Goal: Check status: Check status

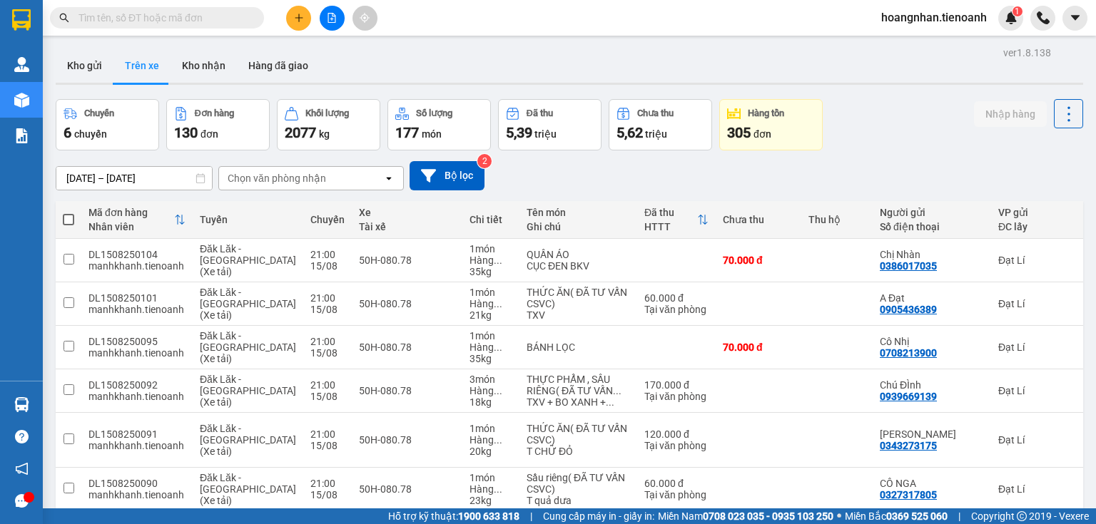
click at [417, 69] on div "Kho gửi Trên xe Kho nhận Hàng đã giao" at bounding box center [569, 68] width 1027 height 38
click at [255, 183] on div "Chọn văn phòng nhận" at bounding box center [277, 178] width 98 height 14
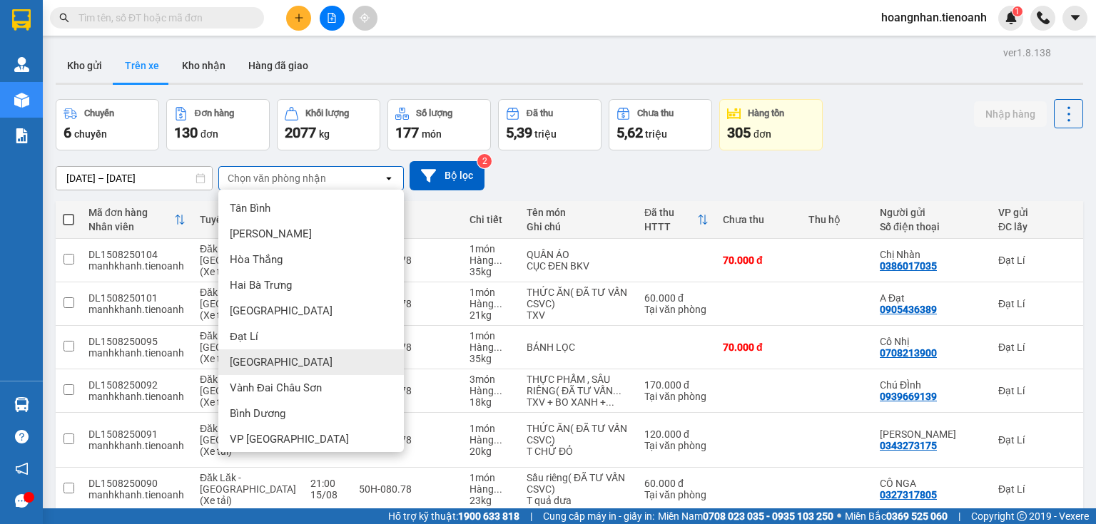
click at [304, 373] on div "[GEOGRAPHIC_DATA]" at bounding box center [310, 363] width 185 height 26
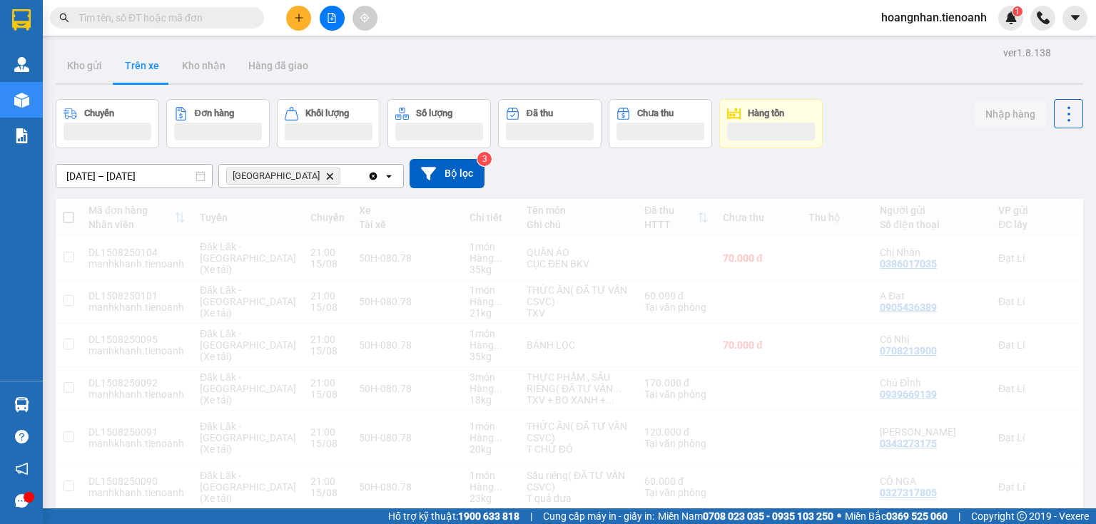
click at [419, 74] on div "Kho gửi Trên xe Kho nhận Hàng đã giao" at bounding box center [569, 68] width 1027 height 38
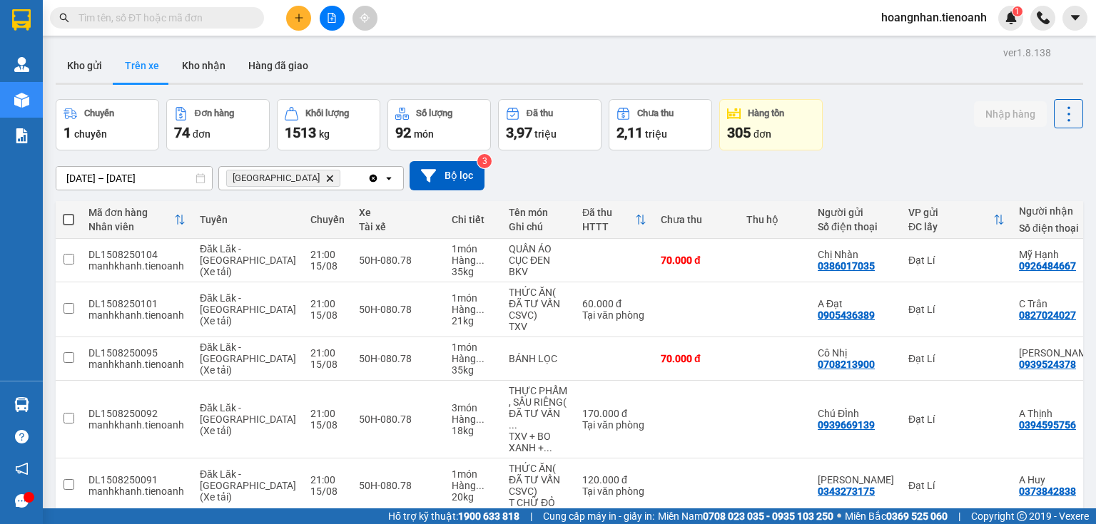
click at [373, 71] on div "Kho gửi Trên xe Kho nhận Hàng đã giao" at bounding box center [569, 68] width 1027 height 38
click at [85, 56] on button "Kho gửi" at bounding box center [85, 66] width 58 height 34
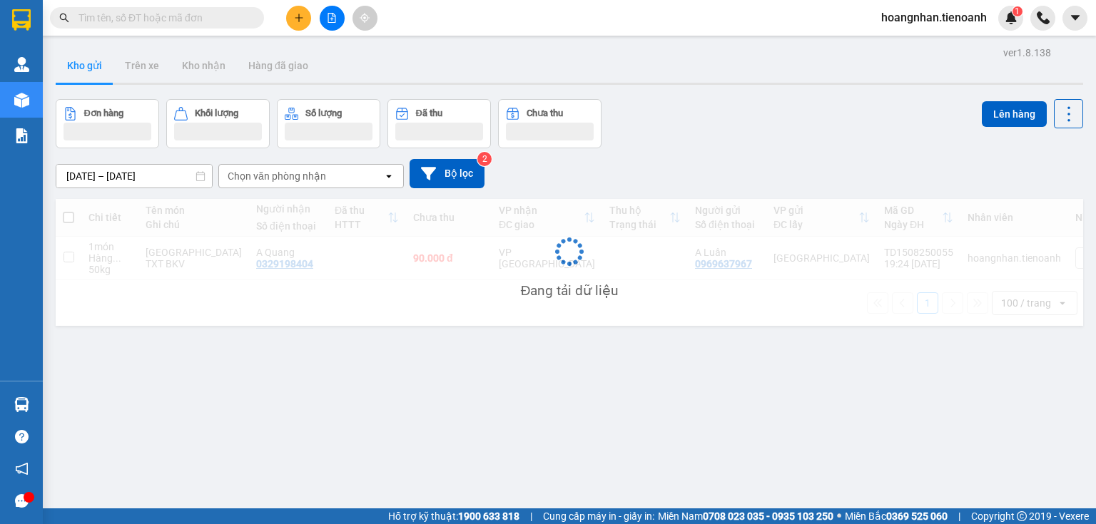
click at [376, 63] on div "Kho gửi Trên xe Kho nhận Hàng đã giao" at bounding box center [569, 68] width 1027 height 38
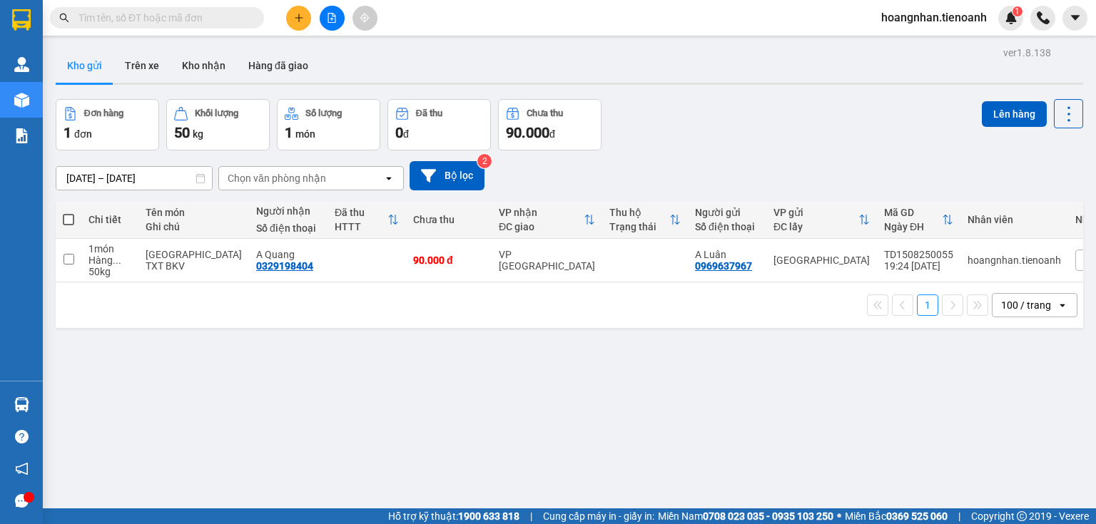
click at [437, 68] on div "Kho gửi Trên xe Kho nhận Hàng đã giao" at bounding box center [569, 68] width 1027 height 38
click at [704, 115] on div "Đơn hàng 1 đơn Khối lượng 50 kg Số lượng 1 món Đã thu 0 đ Chưa thu 90.000 đ Lên…" at bounding box center [569, 124] width 1027 height 51
click at [572, 361] on div "ver 1.8.138 Kho gửi Trên xe Kho nhận Hàng đã giao Đơn hàng 1 đơn Khối lượng 50 …" at bounding box center [569, 305] width 1039 height 524
click at [205, 66] on button "Kho nhận" at bounding box center [203, 66] width 66 height 34
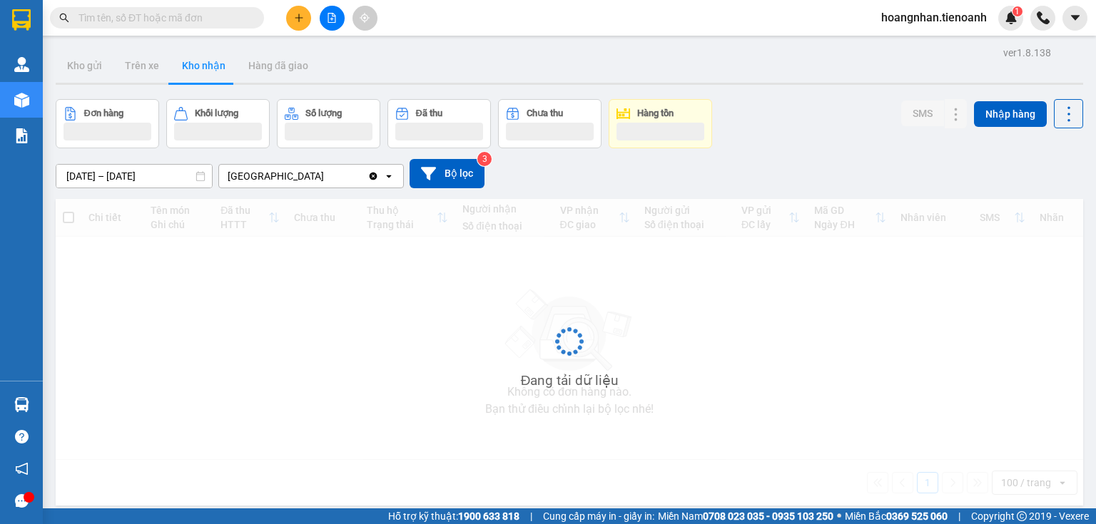
click at [389, 66] on div "Kho gửi Trên xe Kho nhận Hàng đã giao" at bounding box center [569, 68] width 1027 height 38
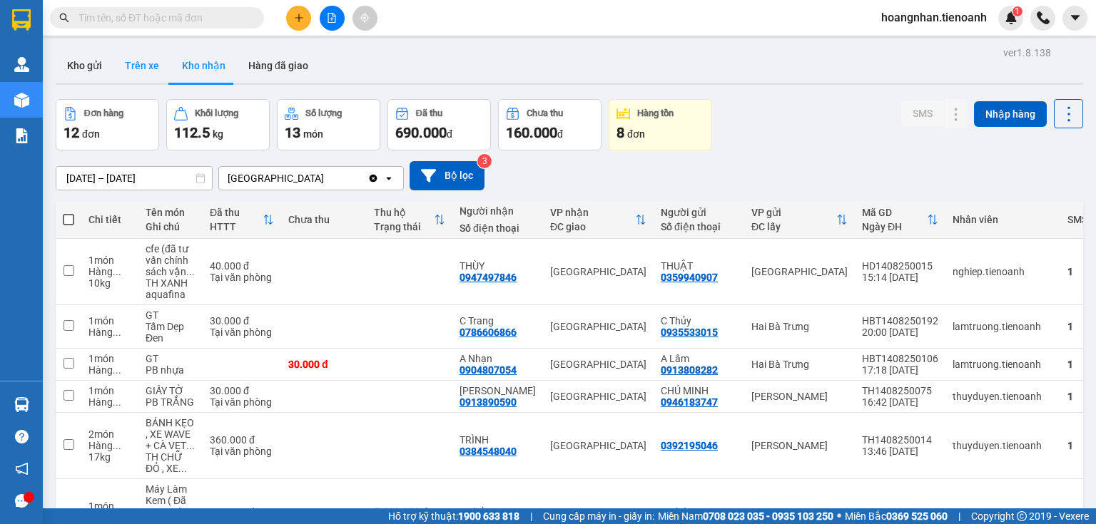
click at [133, 61] on button "Trên xe" at bounding box center [141, 66] width 57 height 34
type input "[DATE] – [DATE]"
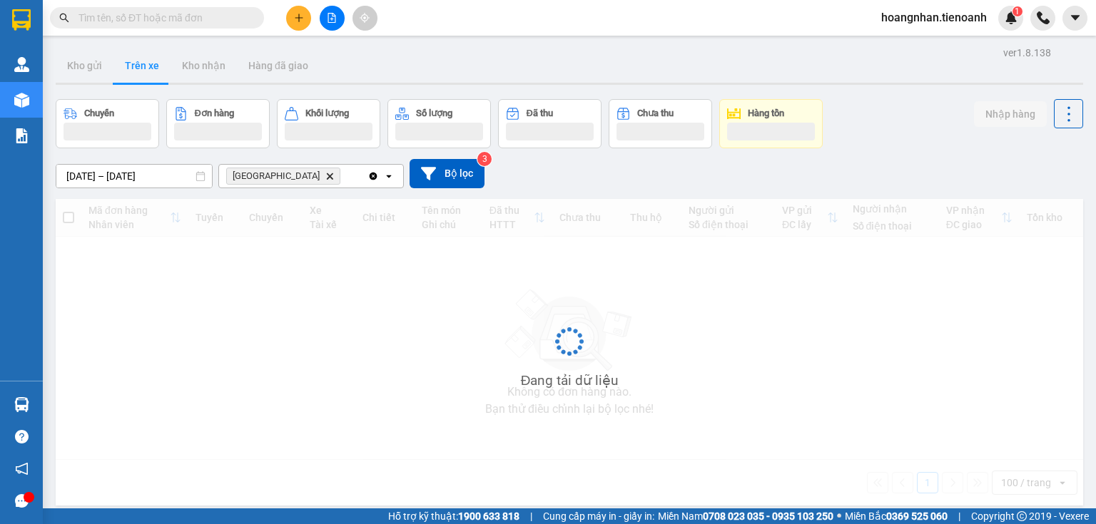
click at [377, 63] on div "Kho gửi Trên xe Kho nhận Hàng đã giao" at bounding box center [569, 68] width 1027 height 38
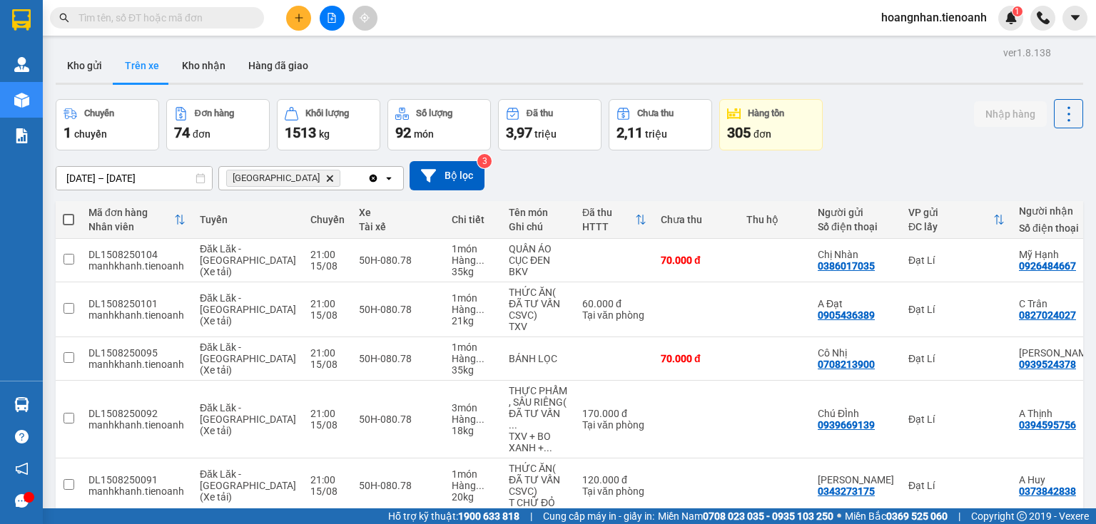
click at [536, 178] on div "[DATE] – [DATE] Press the down arrow key to interact with the calendar and sele…" at bounding box center [569, 175] width 1027 height 29
click at [506, 83] on div at bounding box center [569, 84] width 1027 height 2
click at [889, 85] on div "Kho gửi Trên xe Kho nhận Hàng đã giao" at bounding box center [569, 68] width 1027 height 38
